Goal: Task Accomplishment & Management: Use online tool/utility

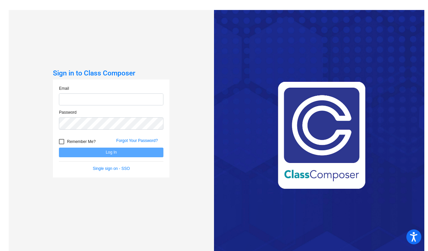
type input "dslatt@hershey.k12.pa.us"
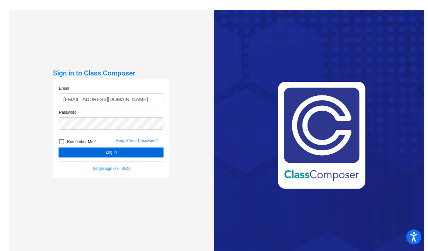
click at [81, 152] on button "Log In" at bounding box center [111, 153] width 105 height 10
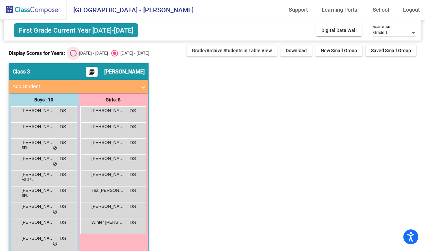
click at [73, 54] on div "Select an option" at bounding box center [73, 53] width 7 height 7
click at [73, 57] on input "2024 - 2025" at bounding box center [73, 57] width 0 height 0
radio input "true"
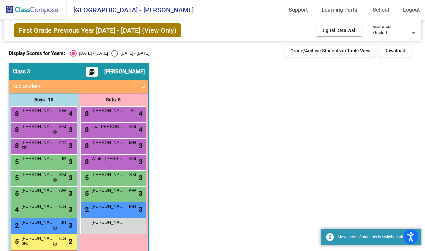
scroll to position [26, 0]
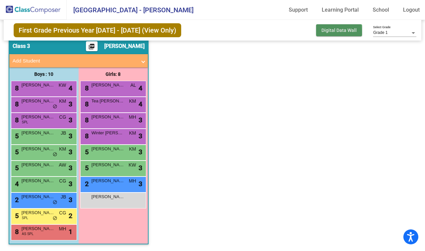
click at [330, 33] on button "Digital Data Wall" at bounding box center [339, 30] width 46 height 12
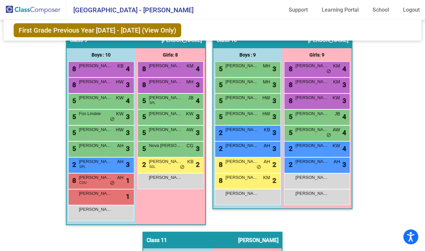
scroll to position [1073, 0]
